Goal: Check status

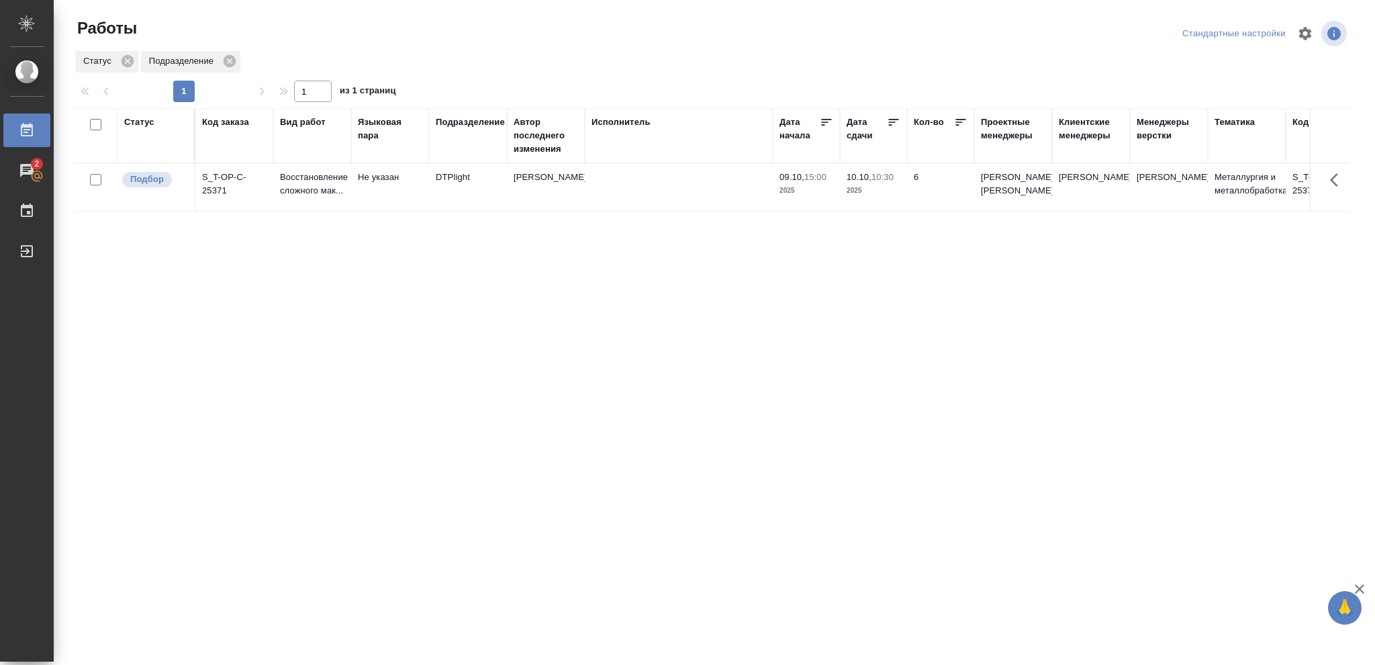
click at [148, 125] on div "Статус" at bounding box center [139, 121] width 30 height 13
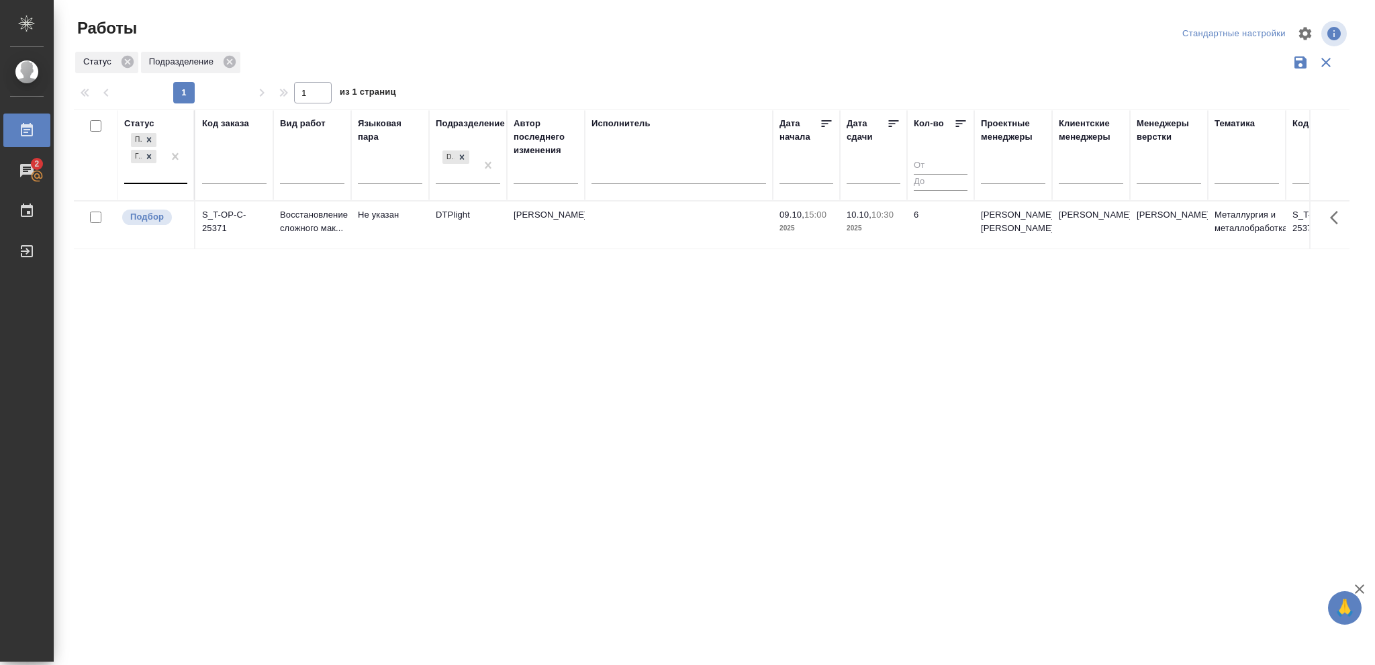
click at [161, 172] on div "Подбор Готов к работе" at bounding box center [143, 156] width 39 height 52
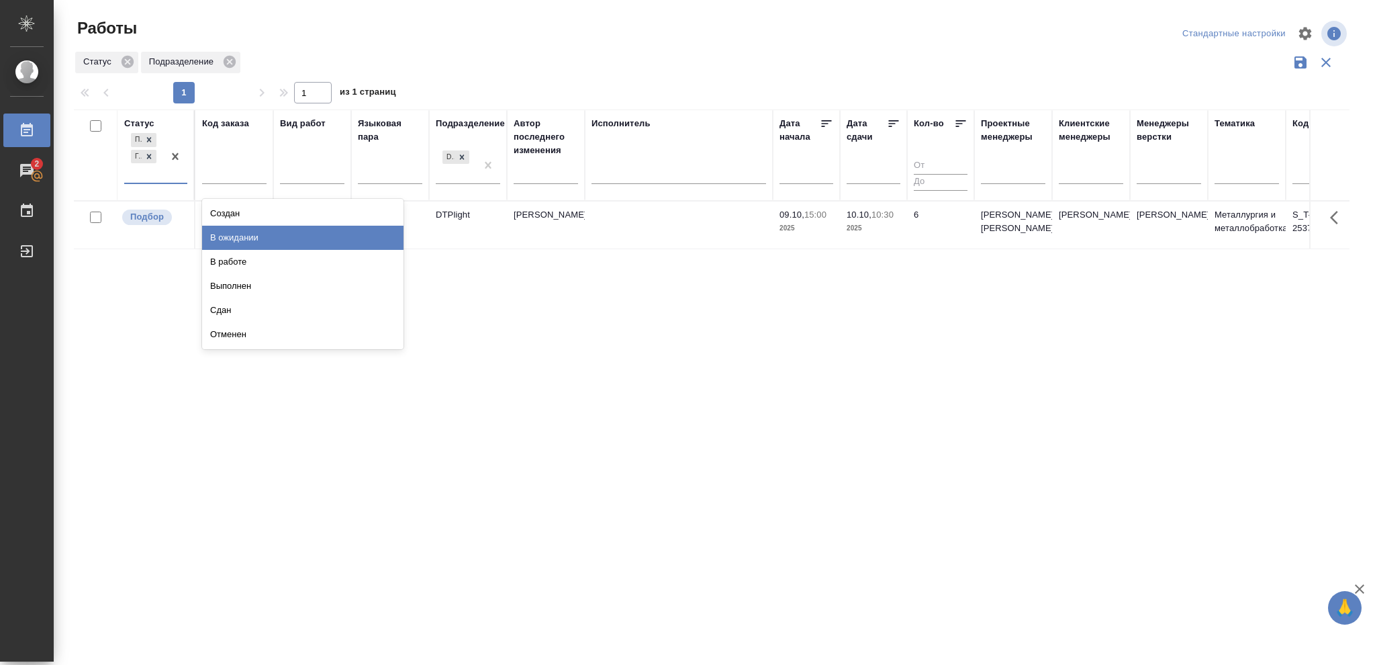
click at [304, 240] on div "В ожидании" at bounding box center [302, 238] width 201 height 24
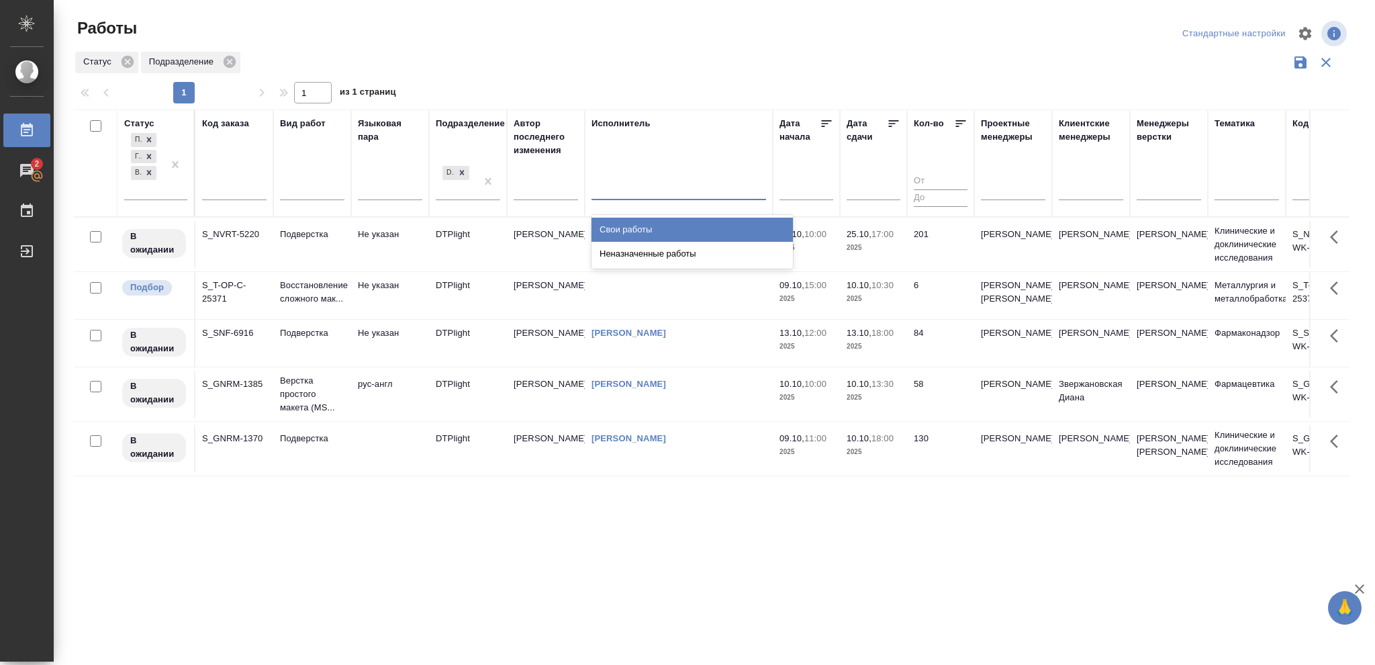
drag, startPoint x: 621, startPoint y: 183, endPoint x: 622, endPoint y: 192, distance: 9.4
click at [620, 183] on div at bounding box center [679, 186] width 175 height 19
click at [628, 219] on div "Свои работы" at bounding box center [692, 230] width 201 height 24
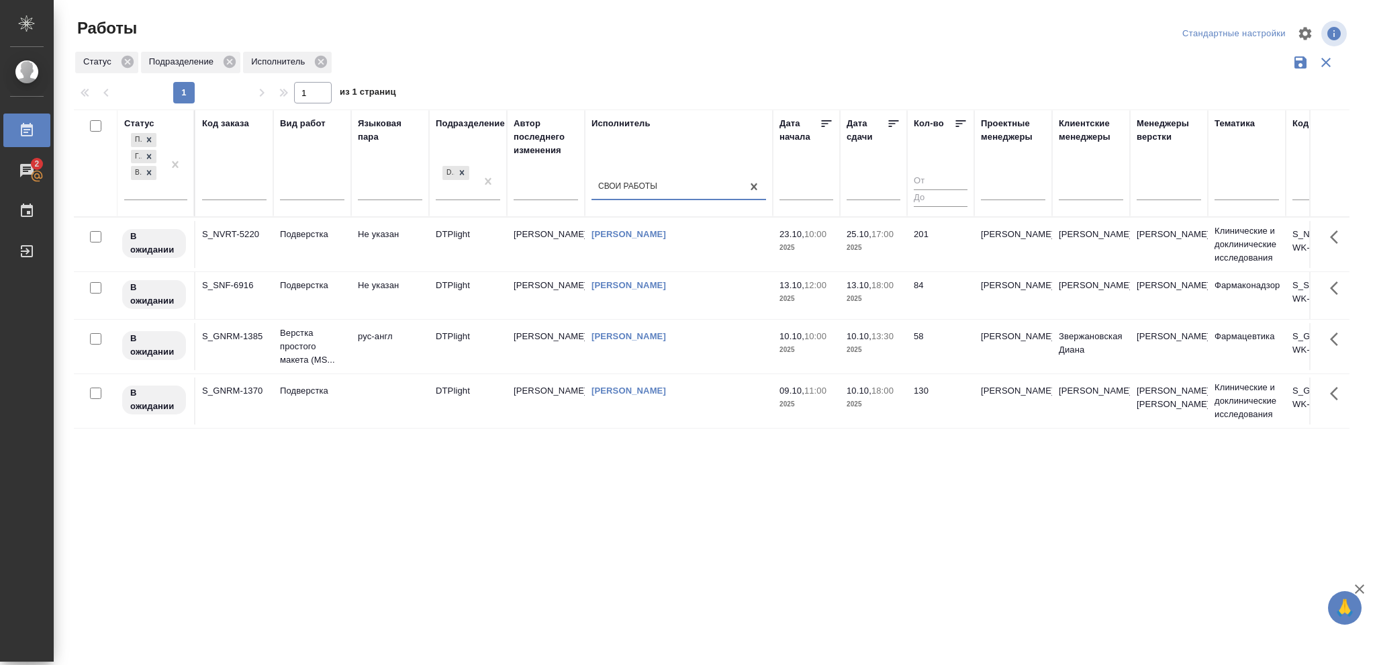
click at [889, 129] on icon at bounding box center [893, 123] width 13 height 13
